Goal: Information Seeking & Learning: Learn about a topic

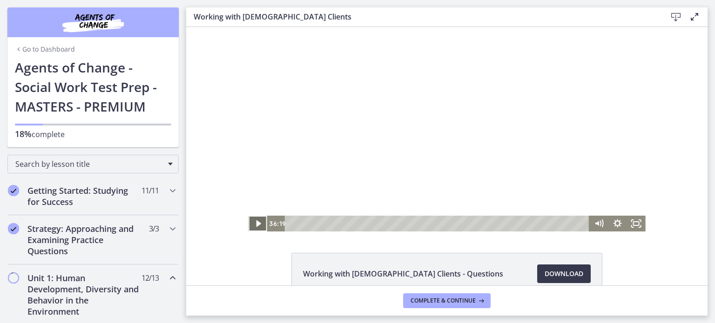
click at [256, 226] on icon "Play Video" at bounding box center [258, 224] width 5 height 7
click at [255, 226] on icon "Pause" at bounding box center [257, 224] width 5 height 6
click at [255, 226] on icon "Play Video" at bounding box center [258, 224] width 6 height 8
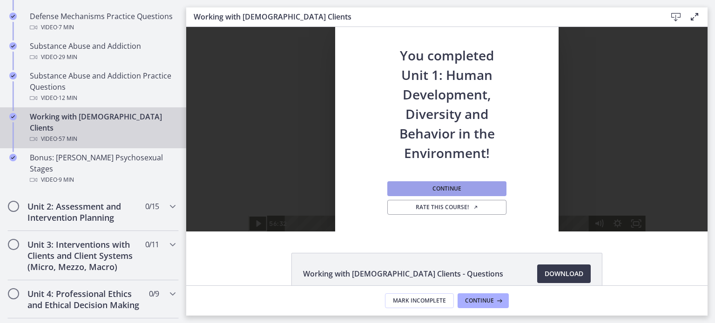
click at [456, 193] on button "Continue" at bounding box center [446, 188] width 119 height 15
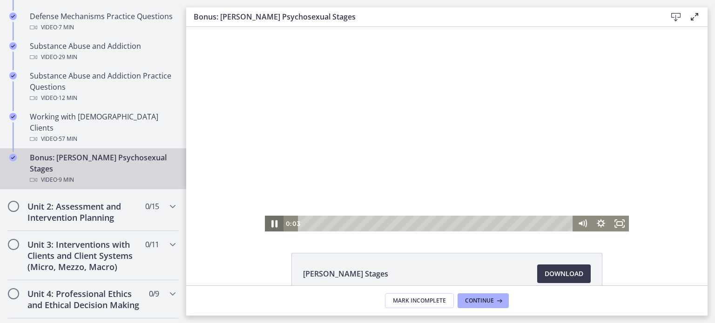
click at [271, 224] on icon "Pause" at bounding box center [274, 224] width 6 height 7
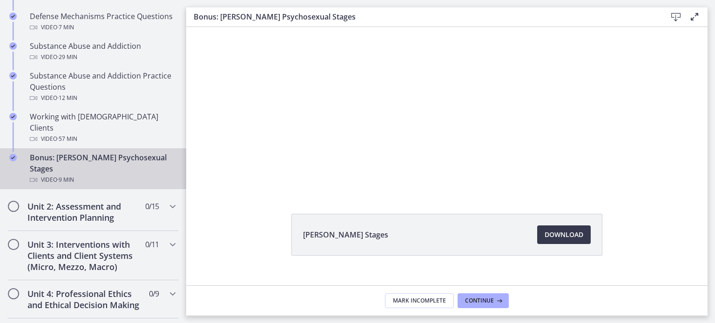
scroll to position [54, 0]
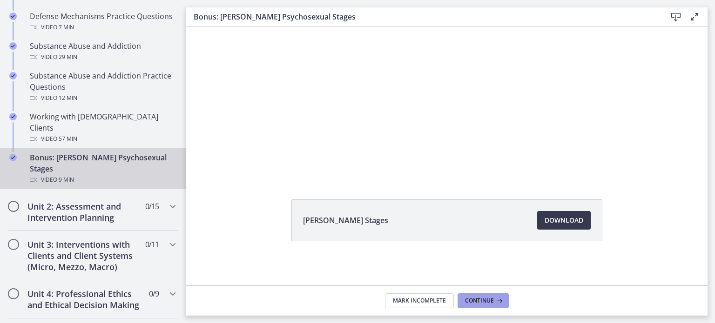
click at [481, 302] on span "Continue" at bounding box center [479, 300] width 29 height 7
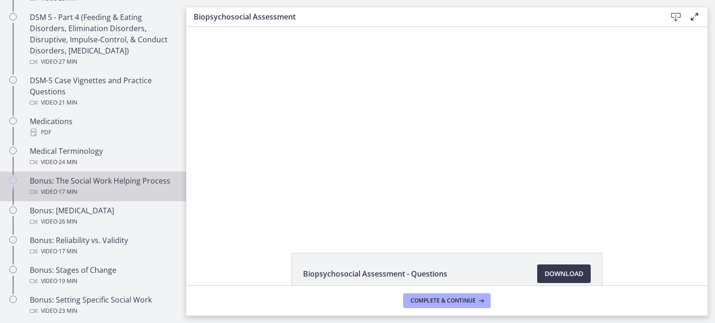
scroll to position [326, 0]
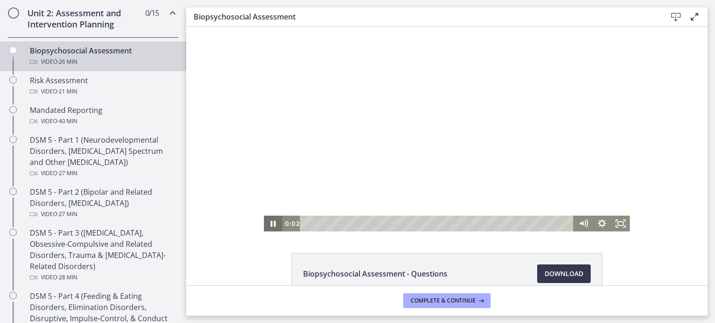
click at [268, 221] on icon "Pause" at bounding box center [273, 224] width 19 height 16
